Goal: Task Accomplishment & Management: Use online tool/utility

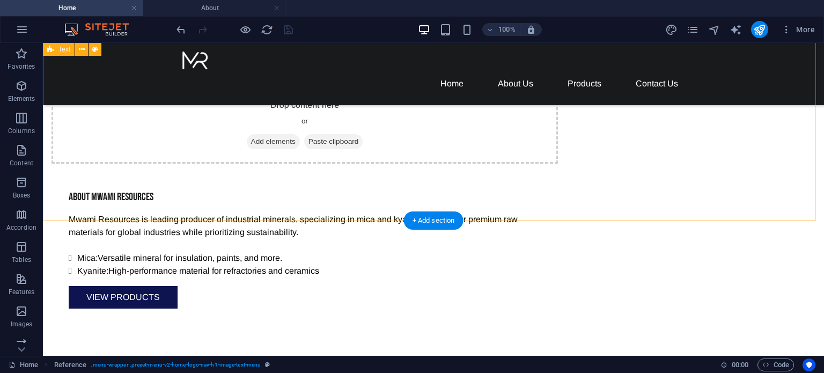
scroll to position [736, 0]
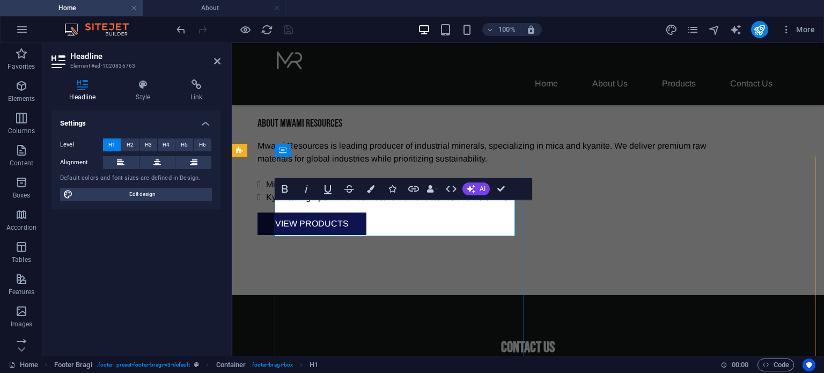
drag, startPoint x: 436, startPoint y: 206, endPoint x: 420, endPoint y: 209, distance: 16.4
drag, startPoint x: 438, startPoint y: 209, endPoint x: 365, endPoint y: 205, distance: 73.6
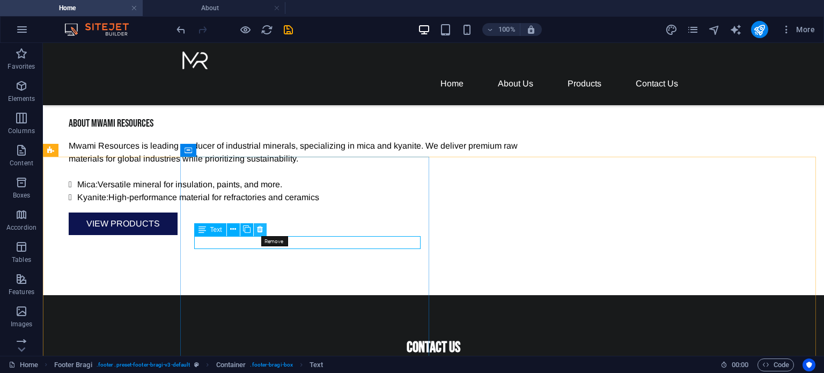
click at [262, 228] on icon at bounding box center [260, 229] width 6 height 11
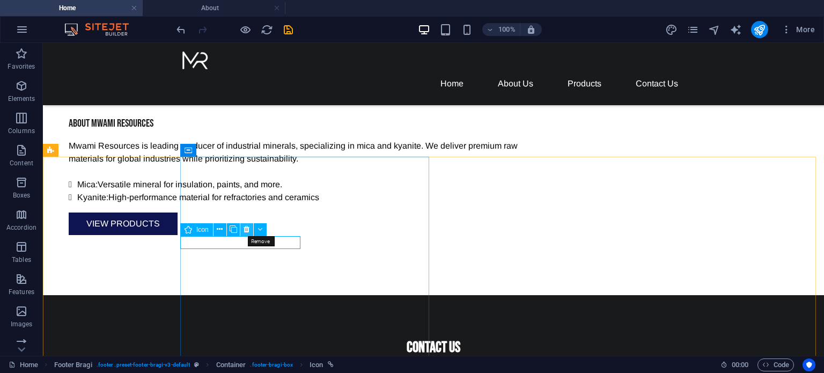
click at [247, 227] on icon at bounding box center [246, 229] width 6 height 11
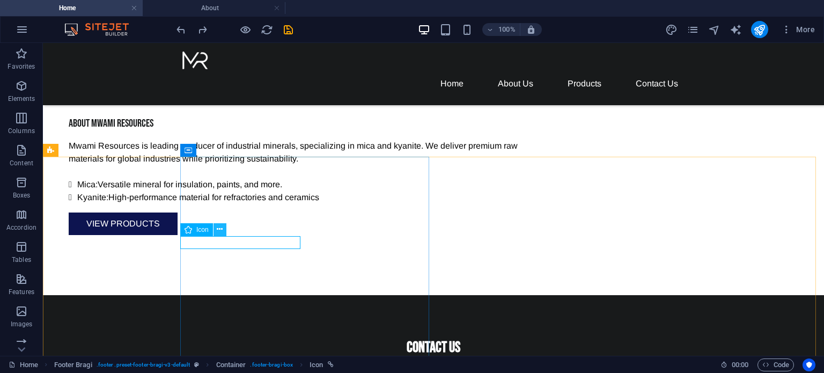
click at [223, 231] on button at bounding box center [219, 229] width 13 height 13
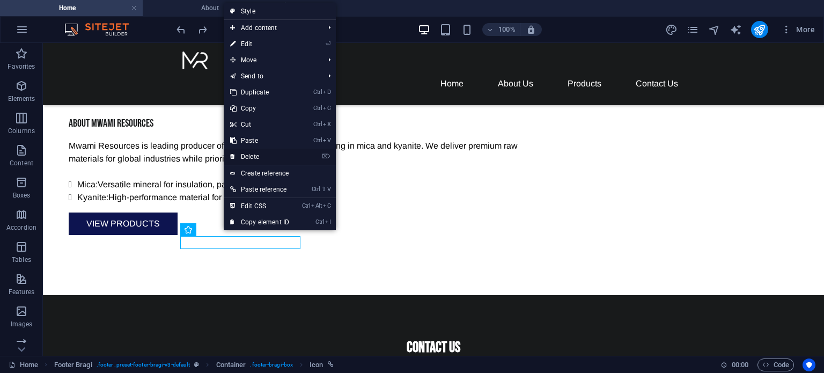
click at [254, 152] on link "⌦ Delete" at bounding box center [260, 157] width 72 height 16
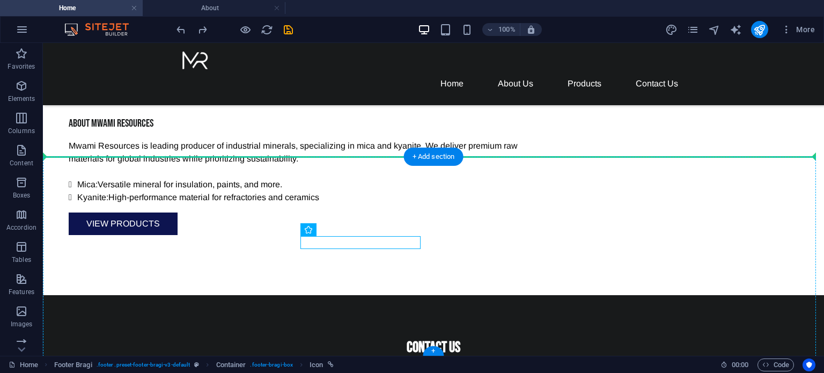
drag, startPoint x: 305, startPoint y: 239, endPoint x: 228, endPoint y: 293, distance: 93.6
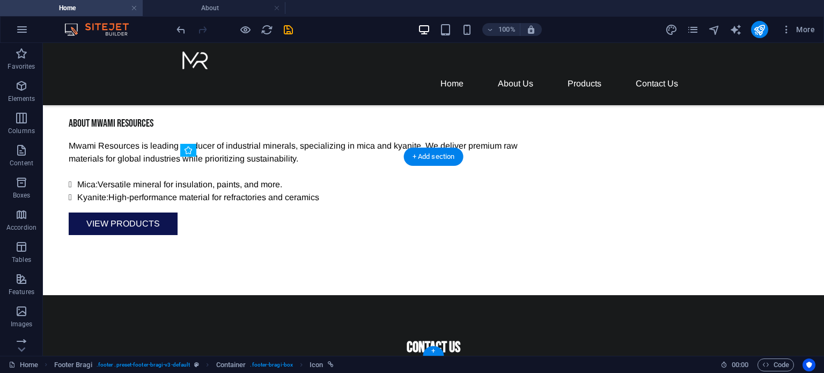
drag, startPoint x: 304, startPoint y: 268, endPoint x: 182, endPoint y: 282, distance: 122.5
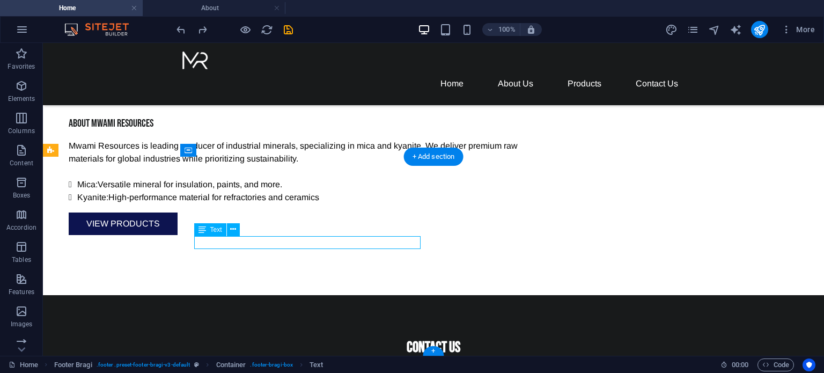
click at [235, 227] on icon at bounding box center [233, 229] width 6 height 11
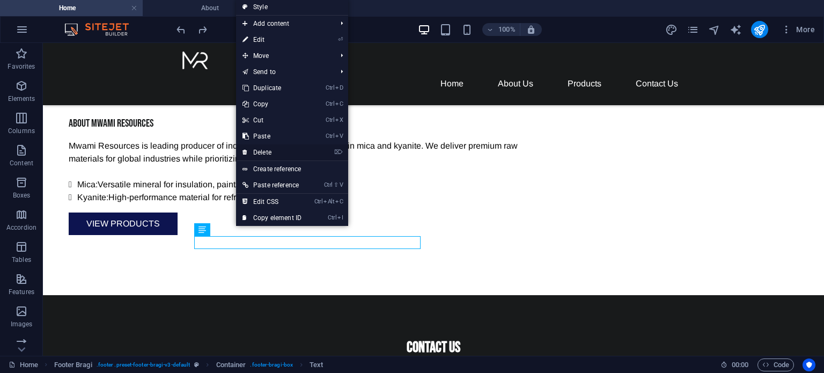
click at [270, 156] on link "⌦ Delete" at bounding box center [272, 152] width 72 height 16
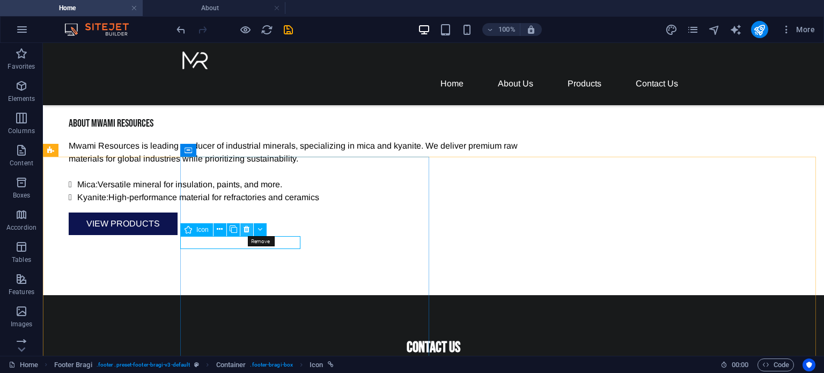
click at [245, 226] on icon at bounding box center [246, 229] width 6 height 11
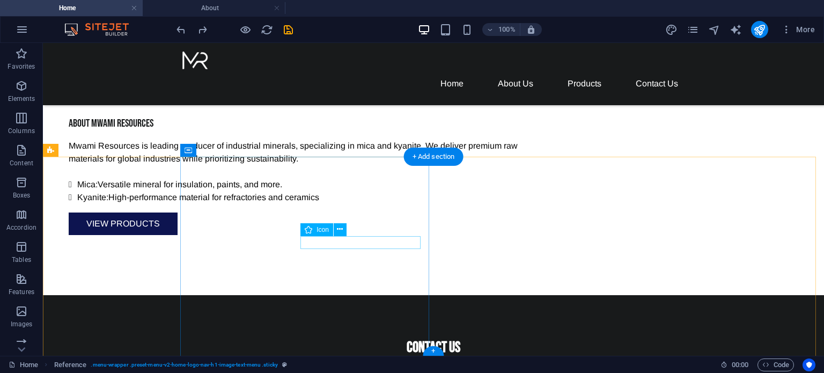
drag, startPoint x: 313, startPoint y: 237, endPoint x: 296, endPoint y: 304, distance: 69.2
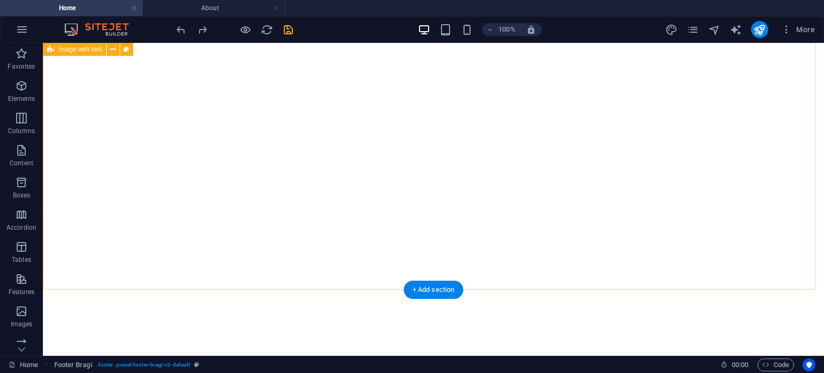
scroll to position [0, 0]
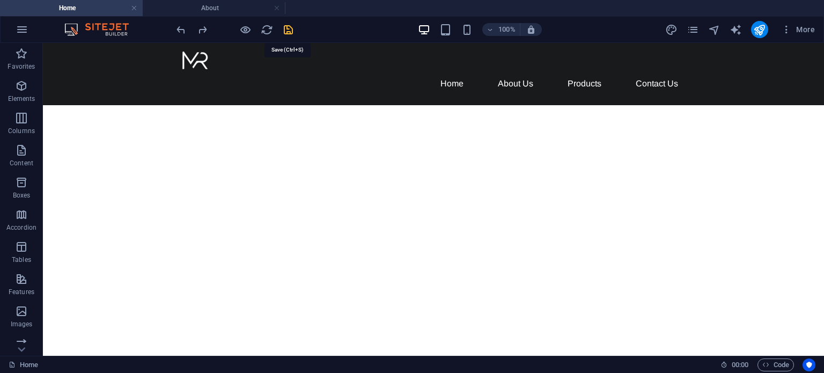
click at [290, 26] on icon "save" at bounding box center [288, 30] width 12 height 12
